Goal: Navigation & Orientation: Find specific page/section

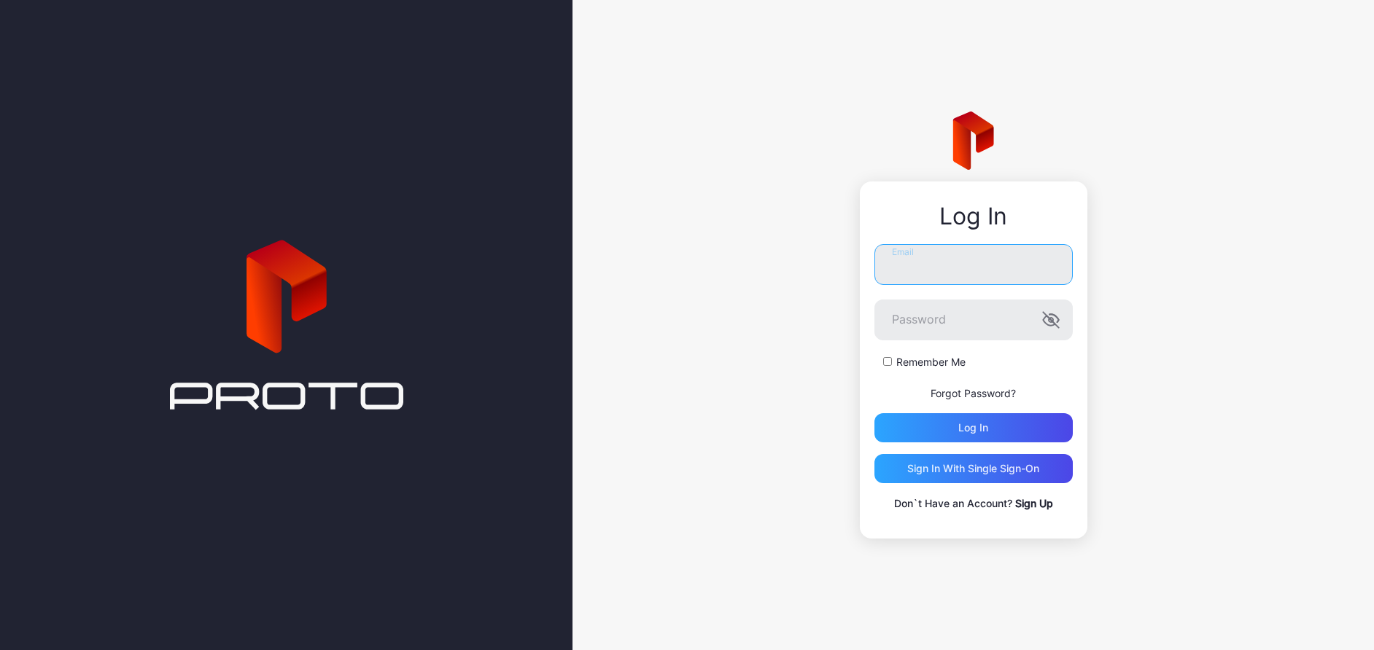
type input "**********"
click at [967, 430] on div "Log in" at bounding box center [973, 428] width 30 height 12
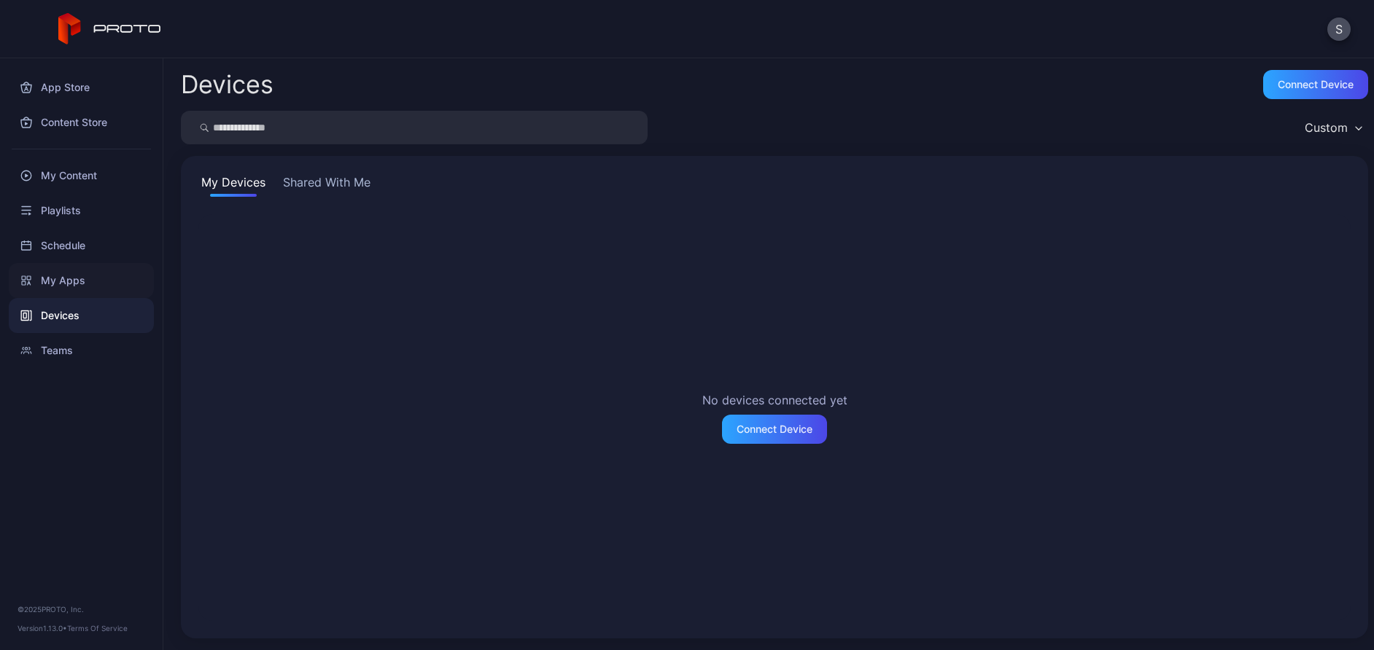
click at [64, 276] on div "My Apps" at bounding box center [81, 280] width 145 height 35
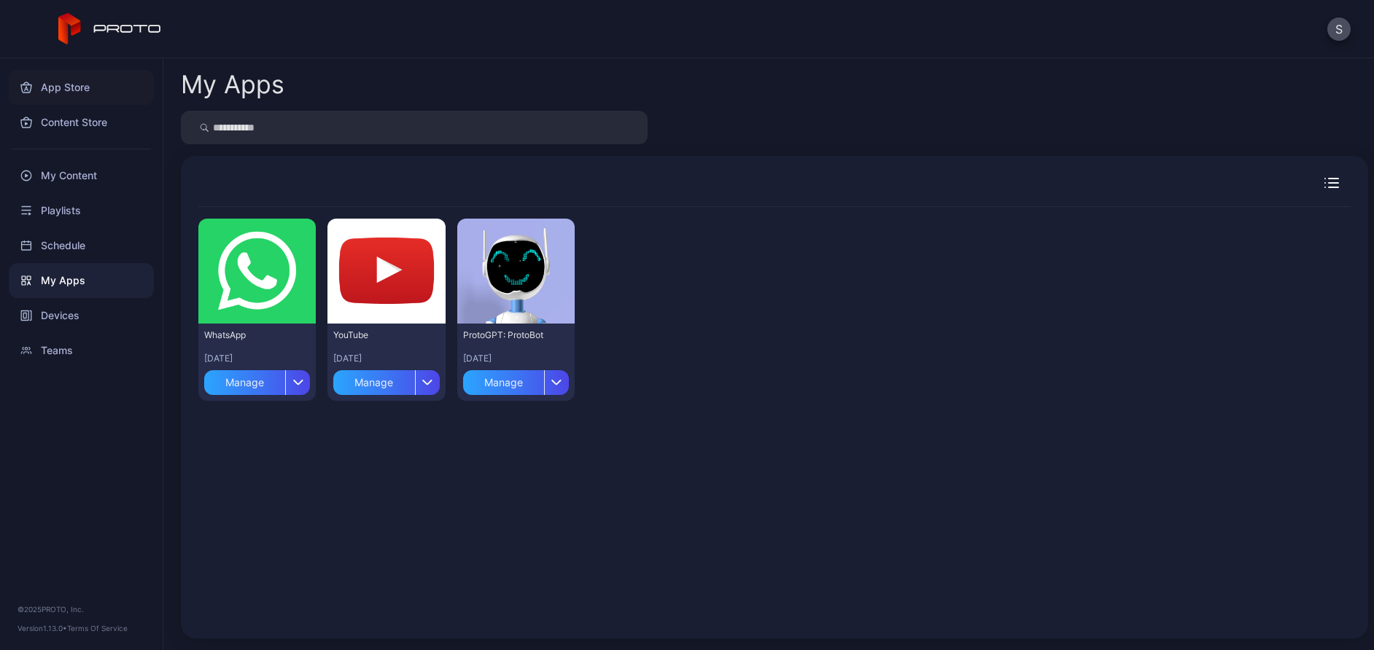
click at [68, 85] on div "App Store" at bounding box center [81, 87] width 145 height 35
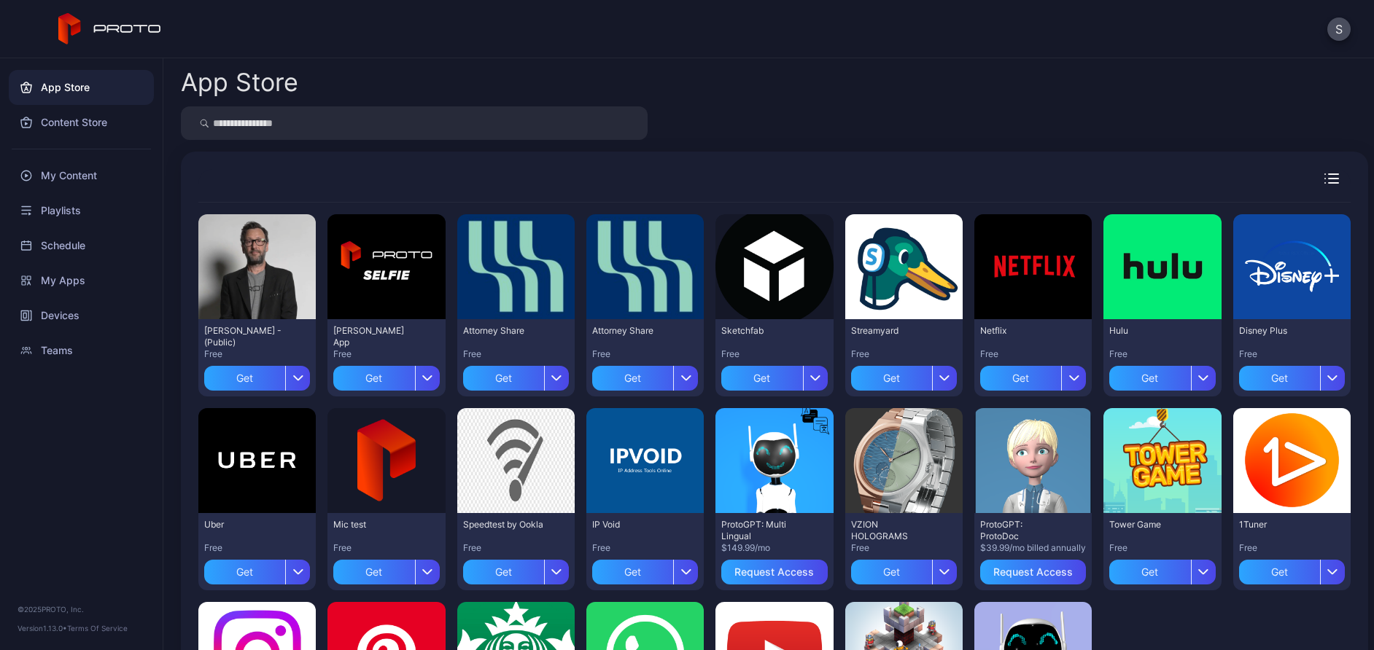
click at [1130, 138] on div at bounding box center [774, 123] width 1187 height 34
click at [1183, 125] on div at bounding box center [774, 123] width 1187 height 34
click at [82, 441] on div "App Store Content Store My Content Playlists Schedule My Apps Devices Teams © 2…" at bounding box center [81, 354] width 163 height 592
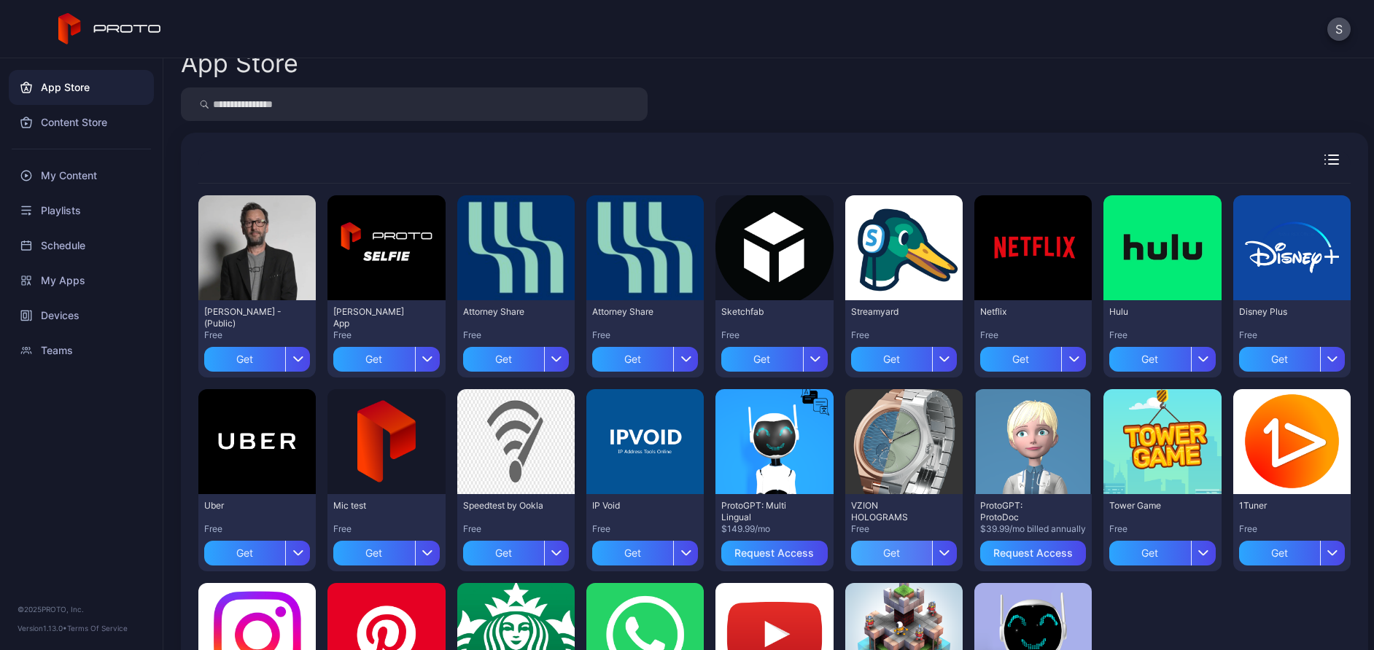
scroll to position [125, 0]
